Goal: Task Accomplishment & Management: Manage account settings

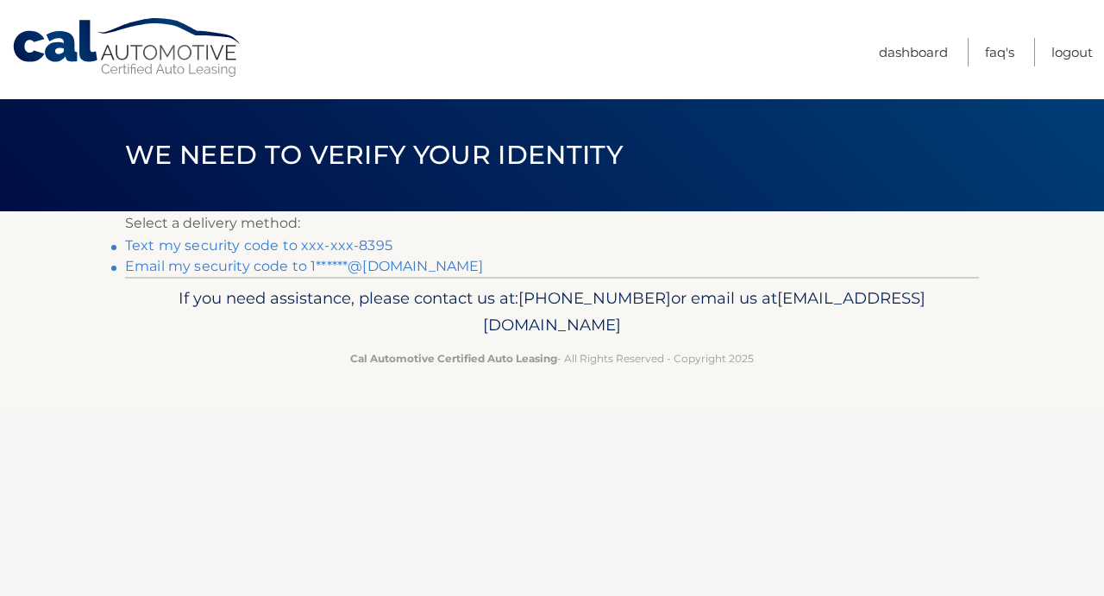
click at [422, 263] on link "Email my security code to 1******@[DOMAIN_NAME]" at bounding box center [304, 266] width 359 height 16
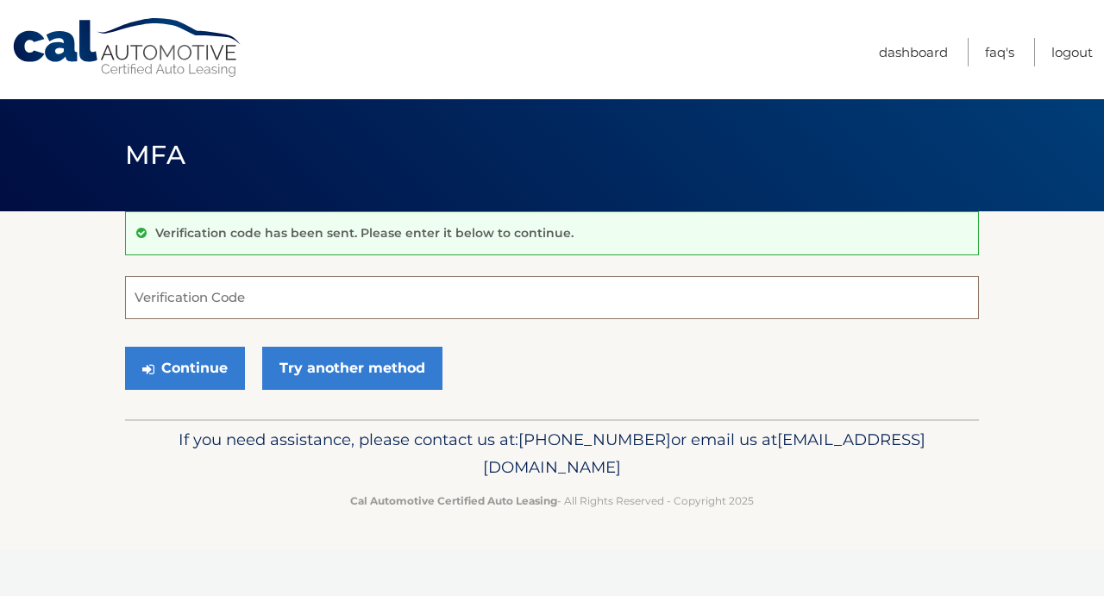
click at [352, 298] on input "Verification Code" at bounding box center [551, 297] width 853 height 43
type input "735314"
click at [184, 367] on button "Continue" at bounding box center [185, 368] width 120 height 43
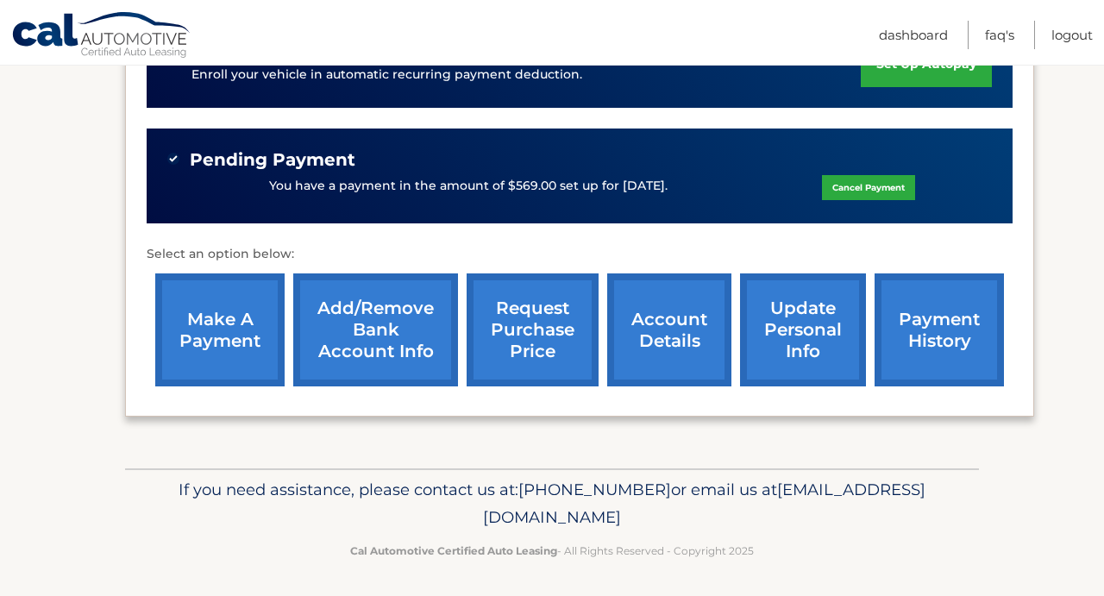
scroll to position [477, 0]
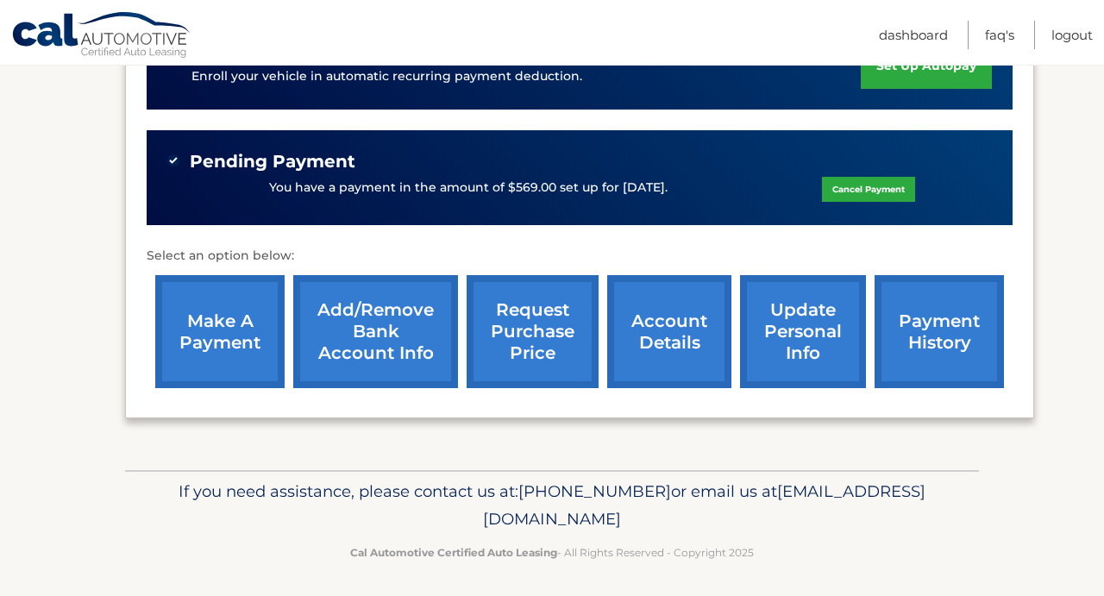
click at [535, 311] on link "request purchase price" at bounding box center [532, 331] width 132 height 113
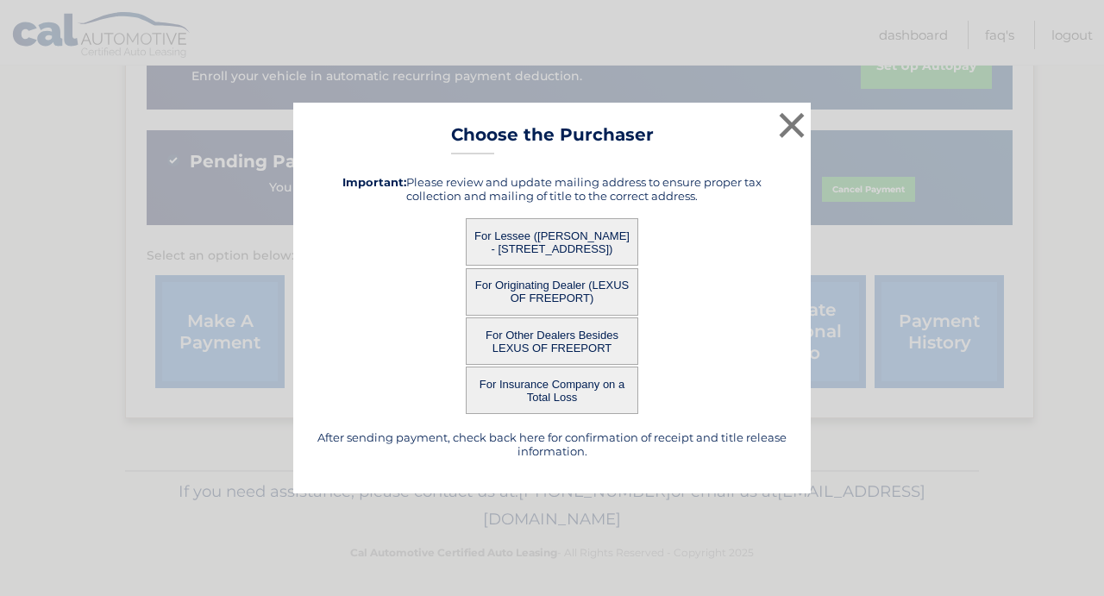
click at [534, 241] on button "For Lessee (STEPHANIE DAMINO - 17 RUGBY ROAD, , MASSAPEQUA, NY 11758)" at bounding box center [552, 241] width 172 height 47
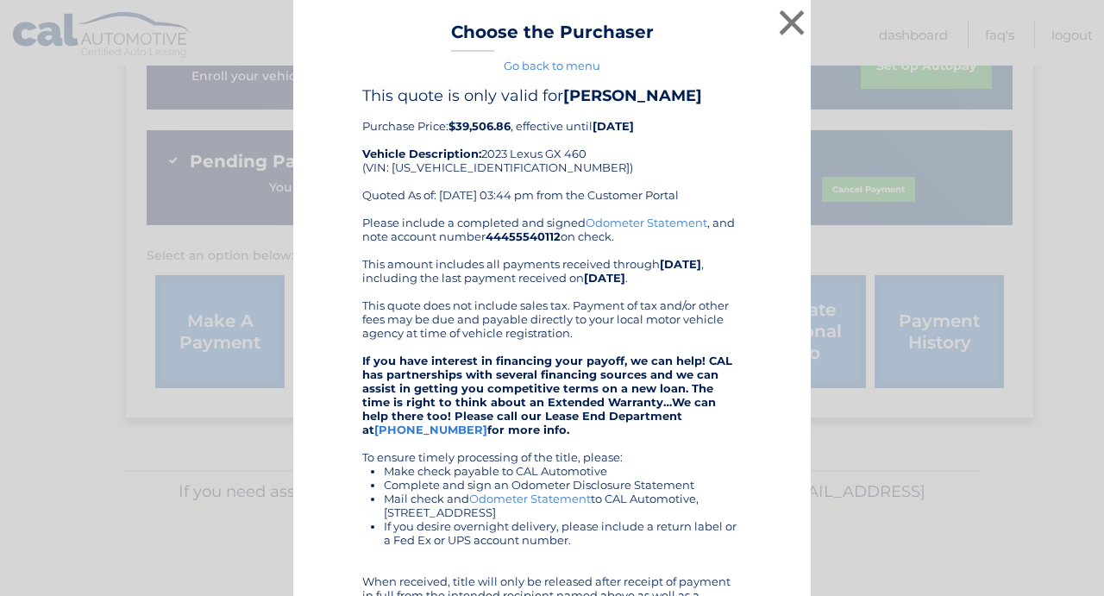
scroll to position [0, 0]
click at [541, 65] on link "Go back to menu" at bounding box center [551, 66] width 97 height 14
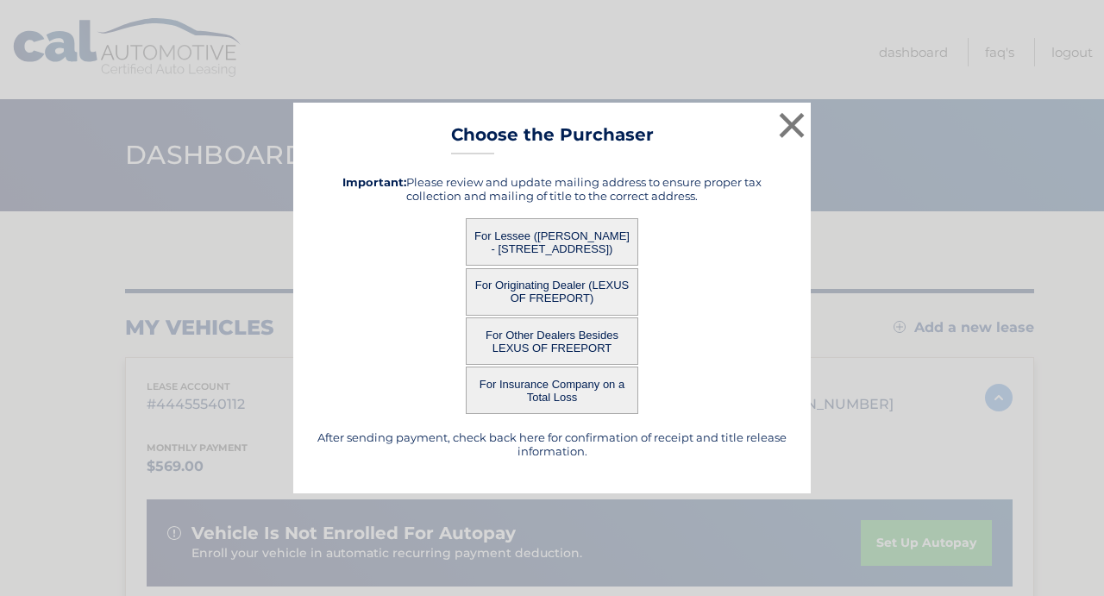
click at [608, 335] on button "For Other Dealers Besides LEXUS OF FREEPORT" at bounding box center [552, 340] width 172 height 47
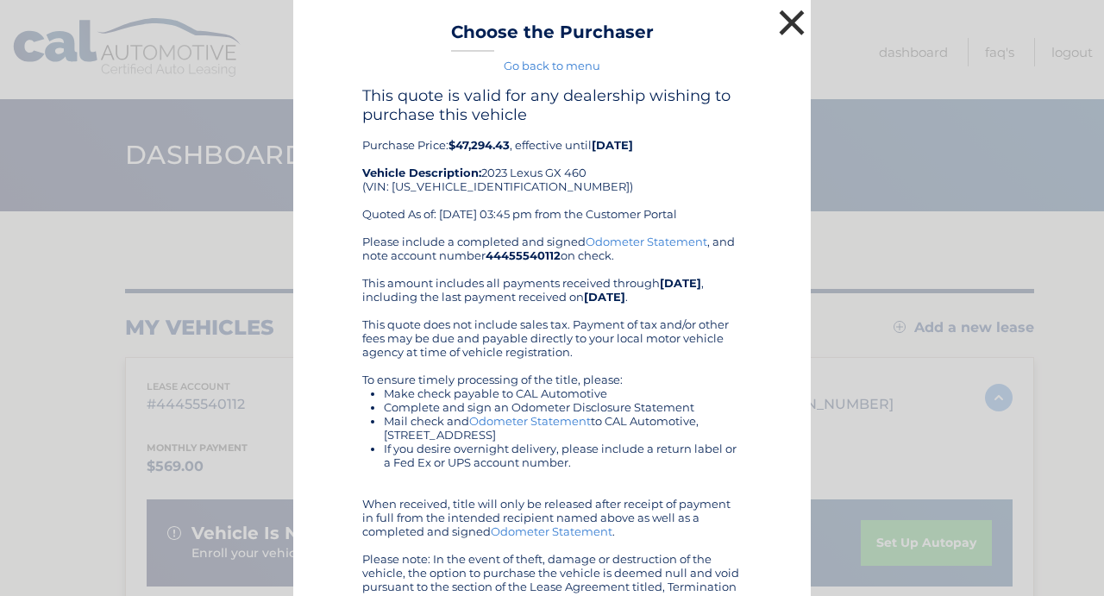
click at [796, 21] on button "×" at bounding box center [791, 22] width 34 height 34
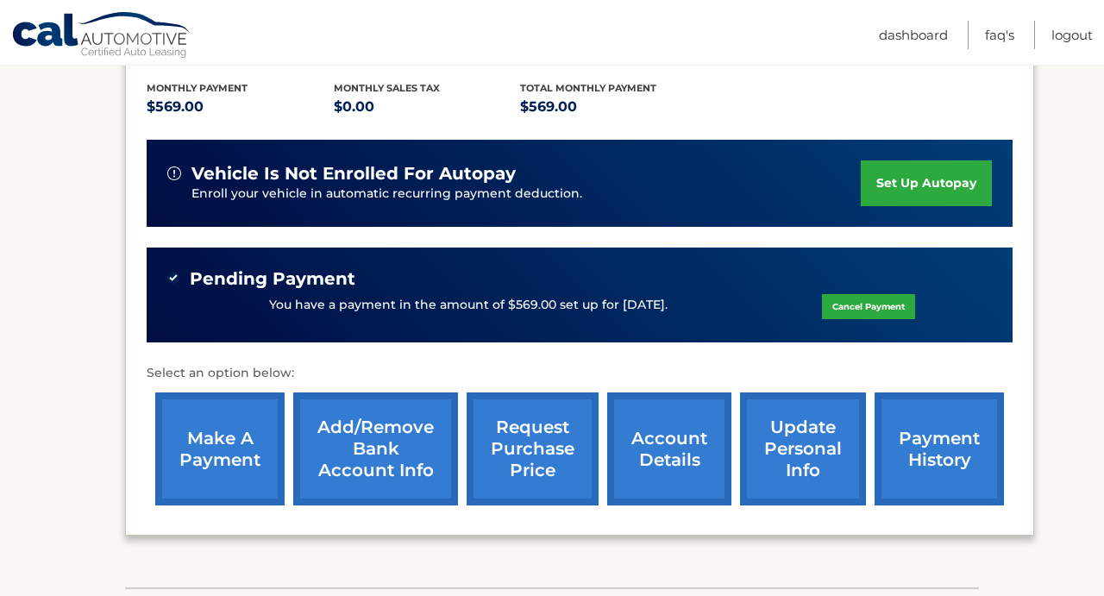
scroll to position [353, 0]
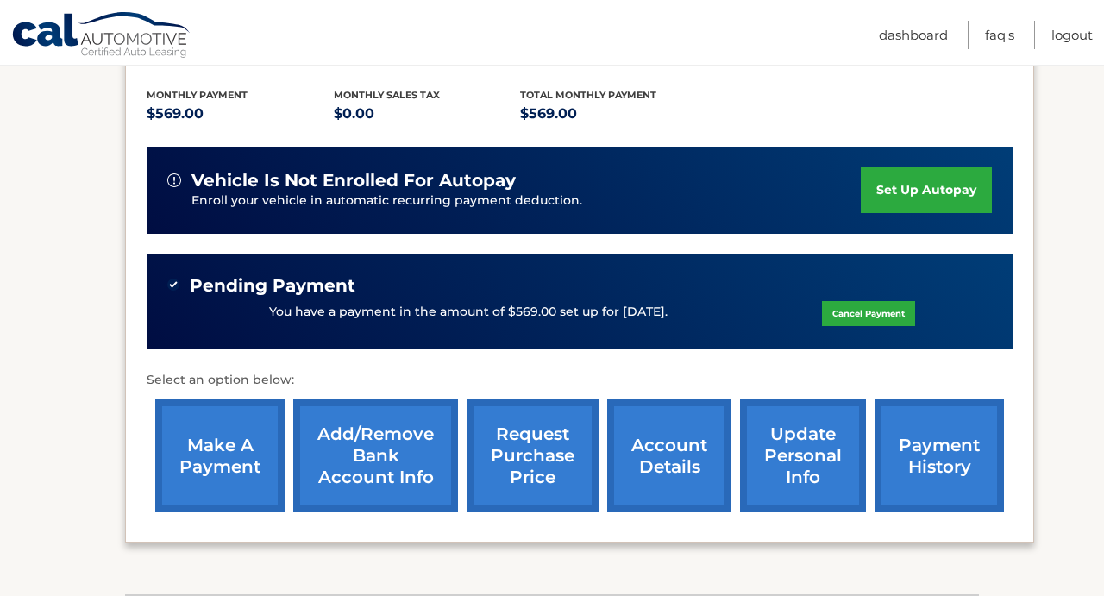
click at [542, 441] on link "request purchase price" at bounding box center [532, 455] width 132 height 113
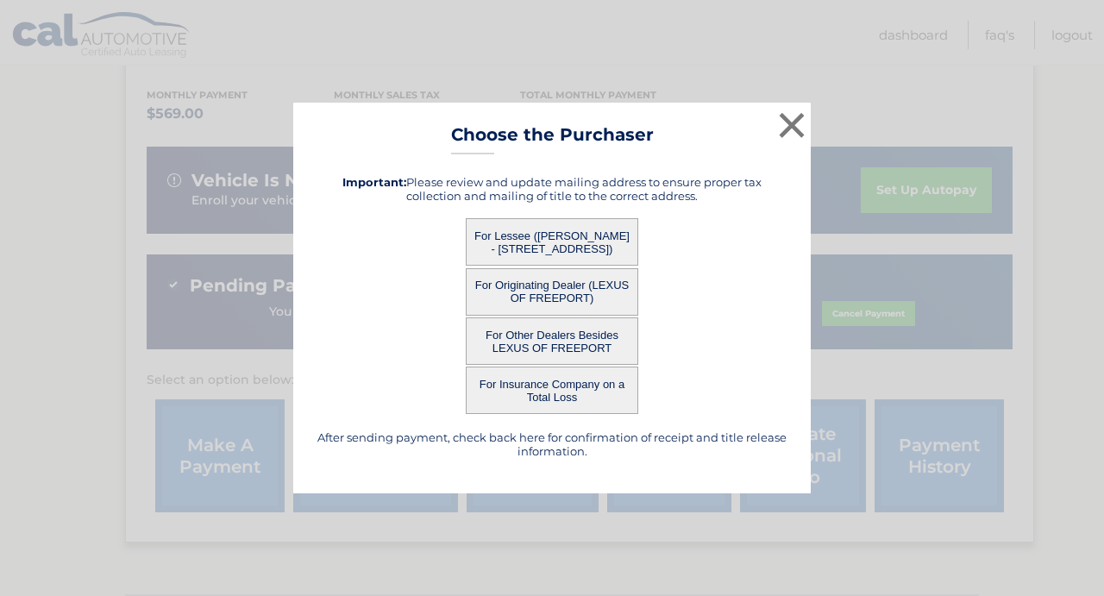
click at [560, 303] on button "For Originating Dealer (LEXUS OF FREEPORT)" at bounding box center [552, 291] width 172 height 47
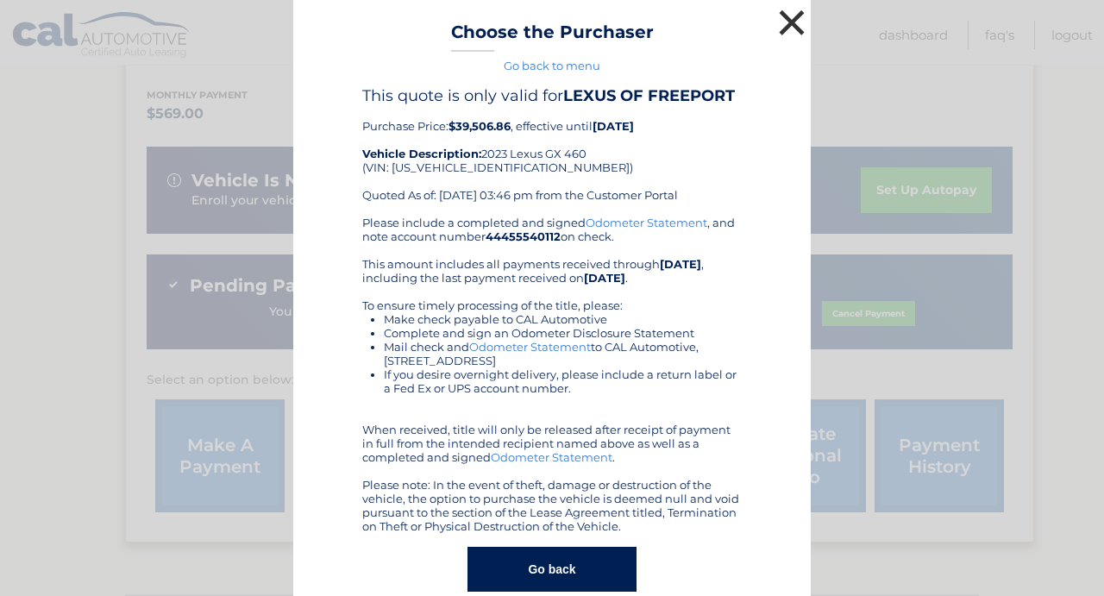
click at [782, 21] on button "×" at bounding box center [791, 22] width 34 height 34
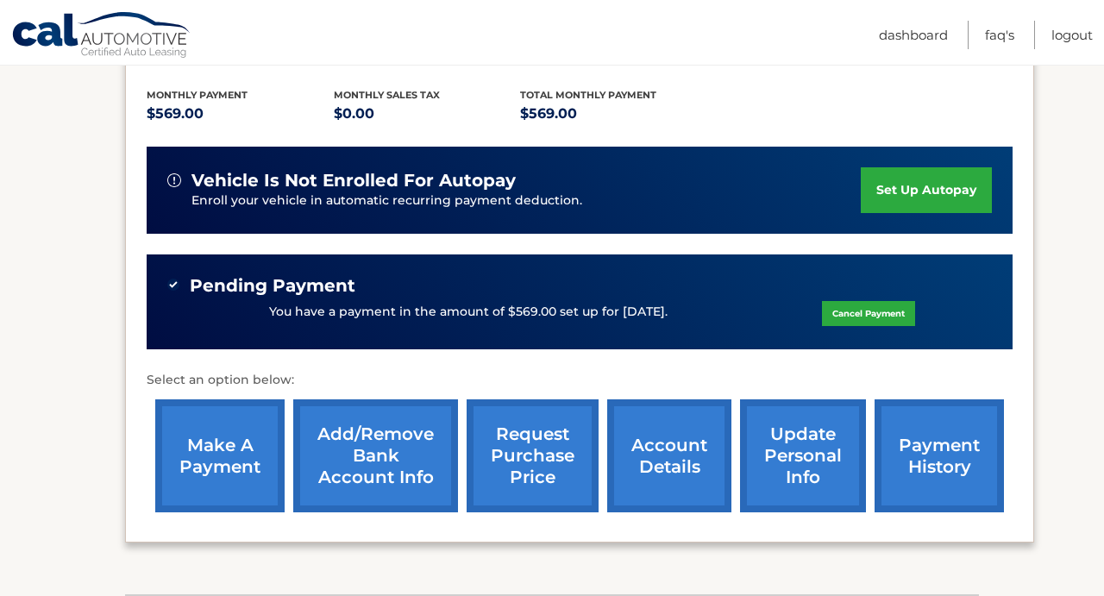
click at [541, 437] on link "request purchase price" at bounding box center [532, 455] width 132 height 113
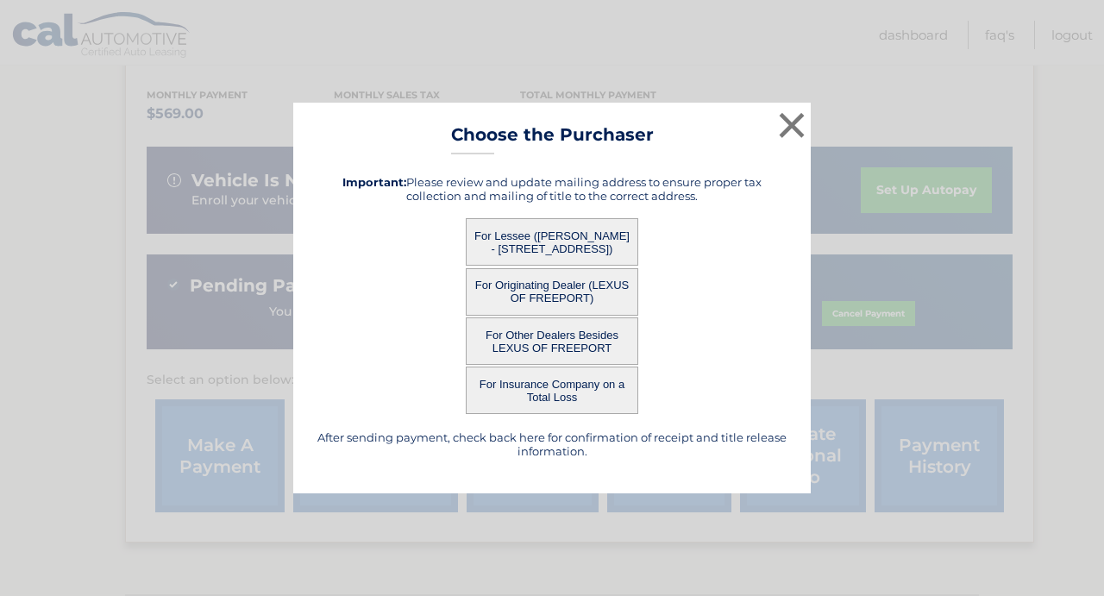
click at [577, 340] on button "For Other Dealers Besides LEXUS OF FREEPORT" at bounding box center [552, 340] width 172 height 47
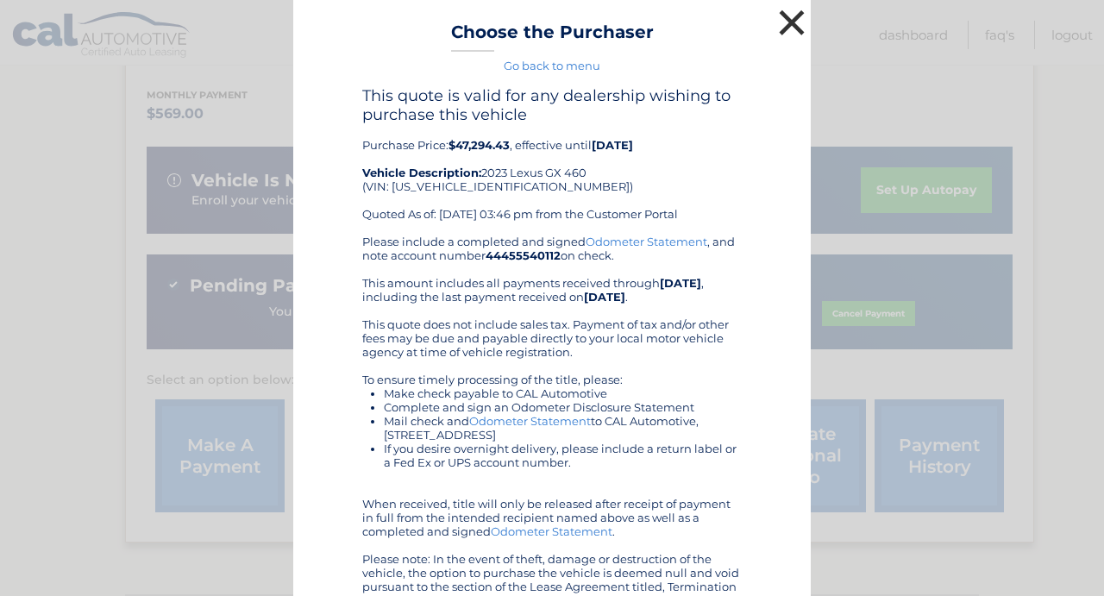
click at [798, 23] on button "×" at bounding box center [791, 22] width 34 height 34
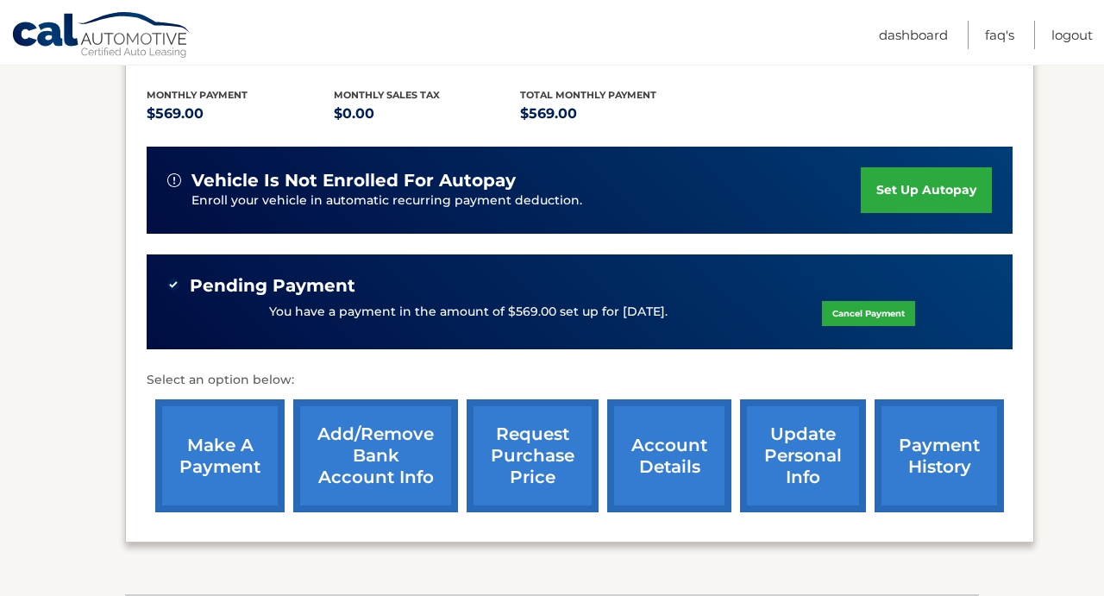
click at [545, 473] on link "request purchase price" at bounding box center [532, 455] width 132 height 113
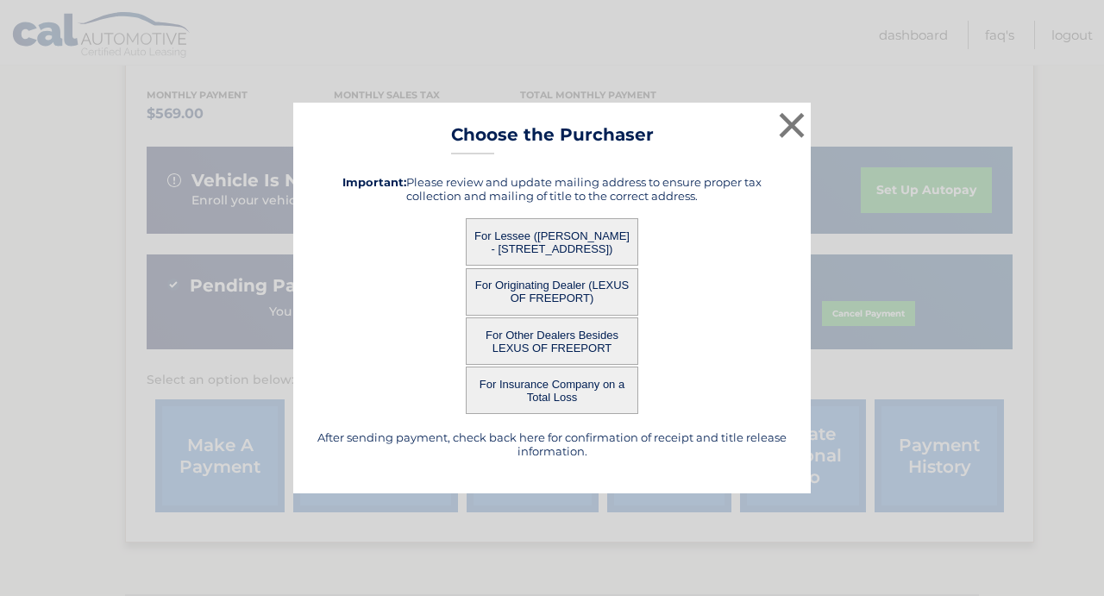
click at [557, 388] on button "For Insurance Company on a Total Loss" at bounding box center [552, 389] width 172 height 47
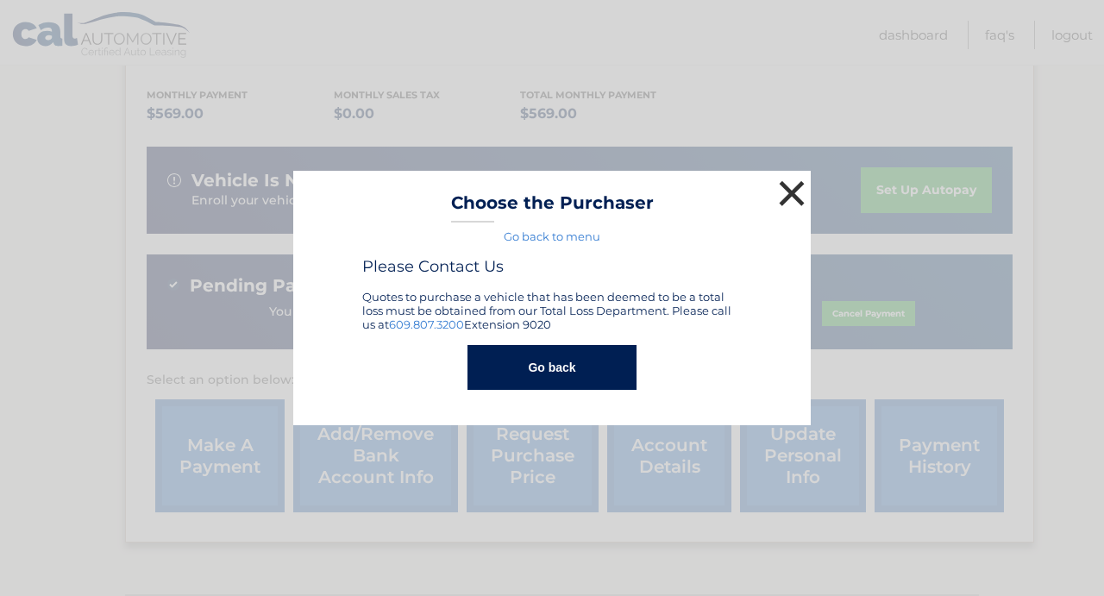
click at [786, 191] on button "×" at bounding box center [791, 193] width 34 height 34
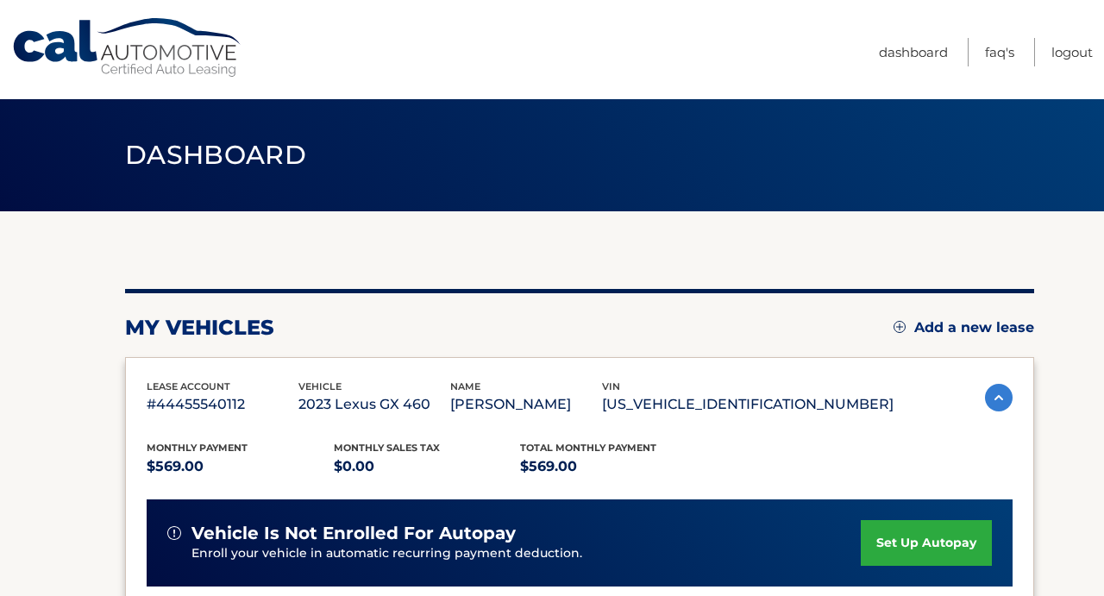
scroll to position [0, 0]
click at [1068, 56] on link "Logout" at bounding box center [1071, 52] width 41 height 28
